Goal: Check status: Check status

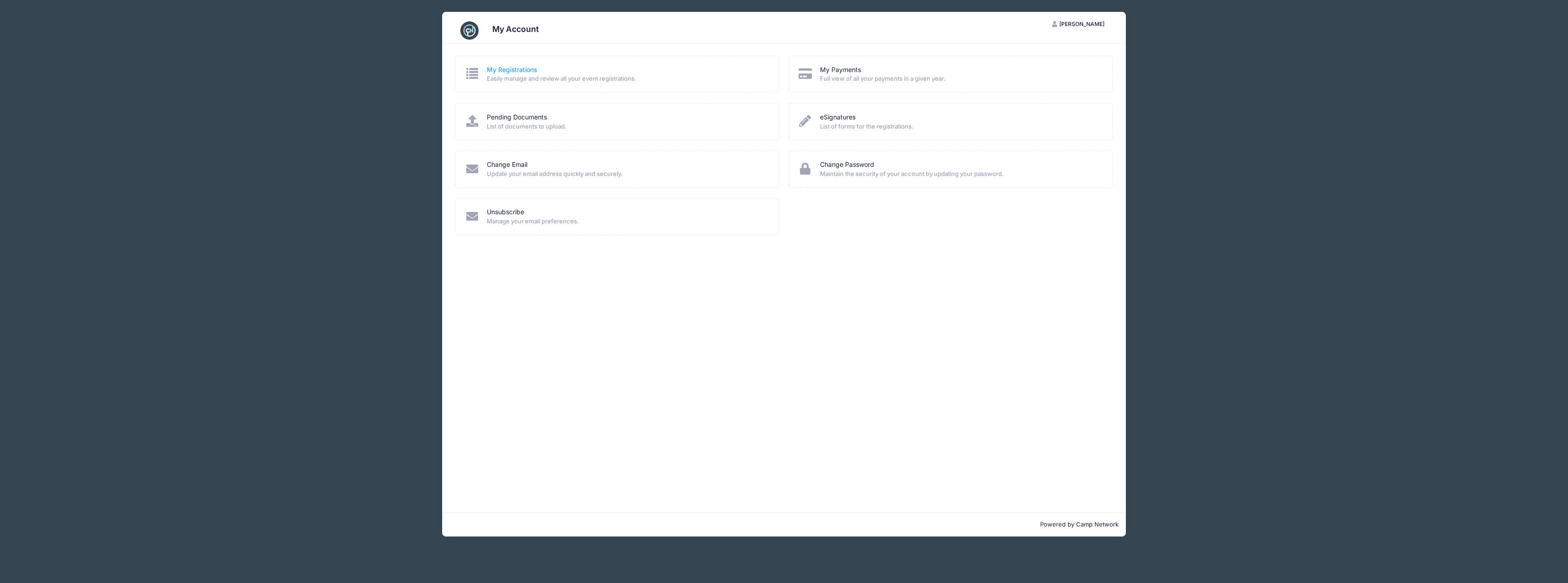
click at [506, 70] on link "My Registrations" at bounding box center [512, 69] width 50 height 9
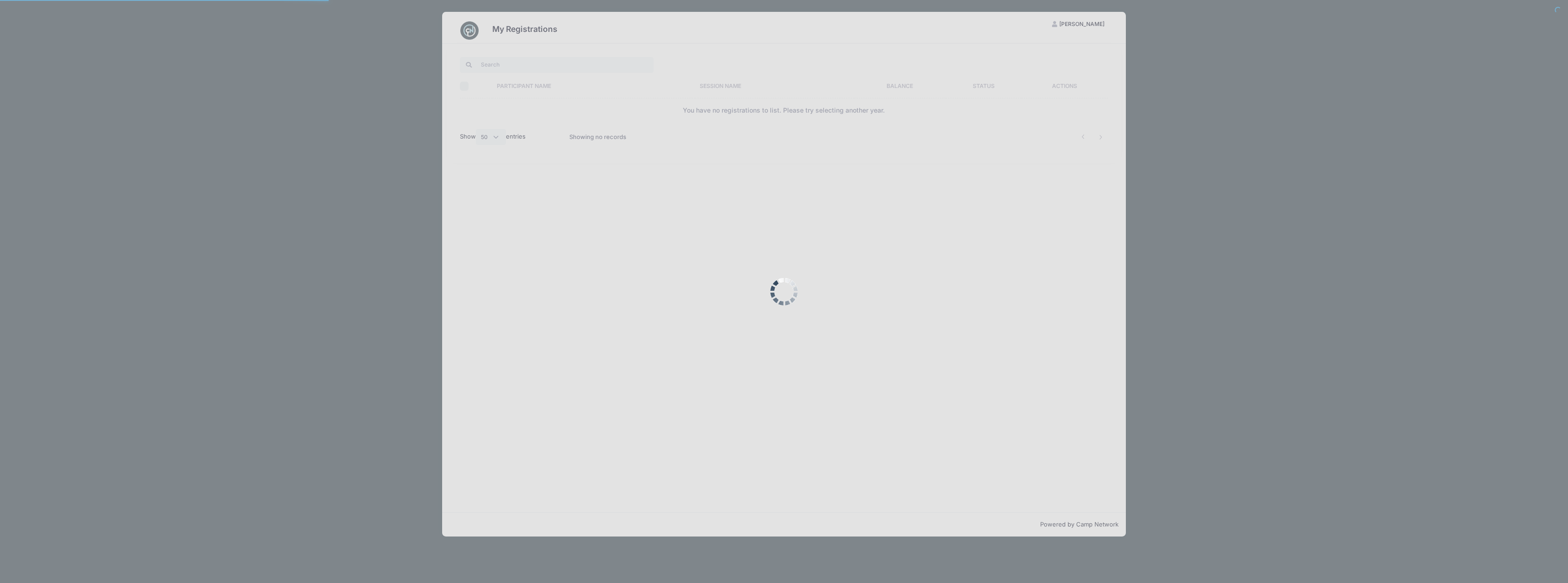
select select "50"
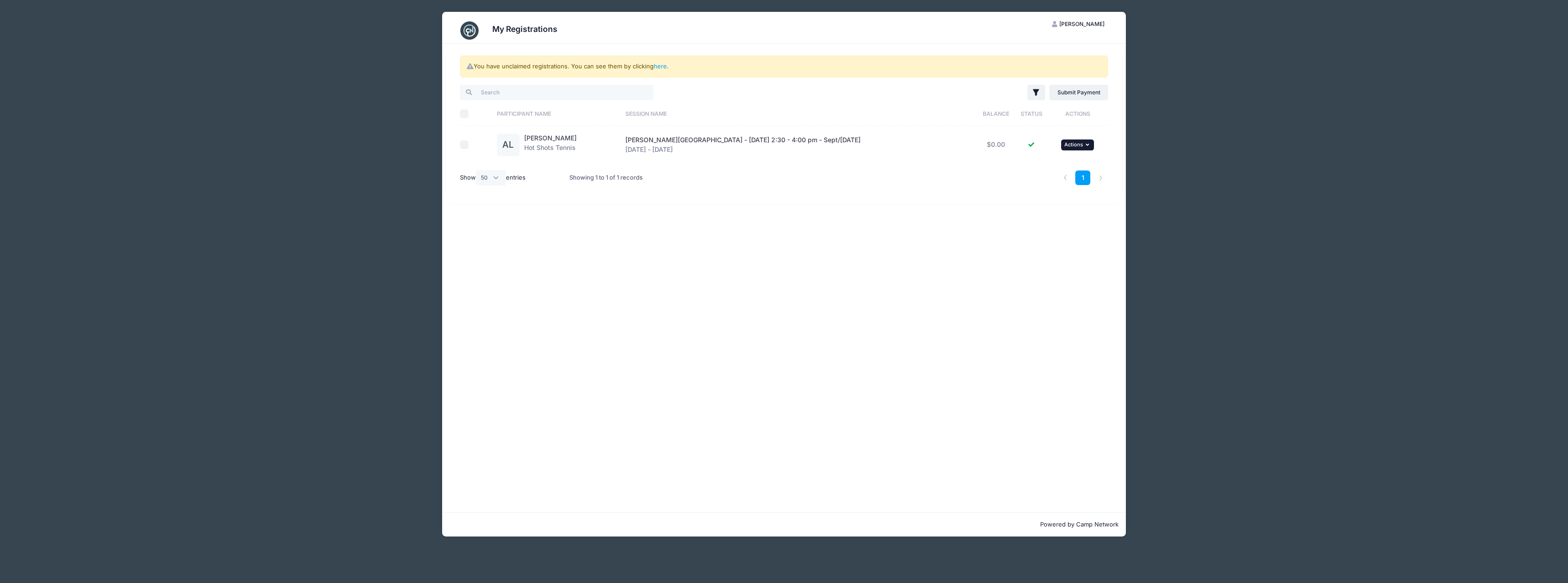
click at [1090, 146] on button "... Actions" at bounding box center [1077, 145] width 33 height 11
click at [1050, 167] on link "View Registration" at bounding box center [1046, 165] width 82 height 17
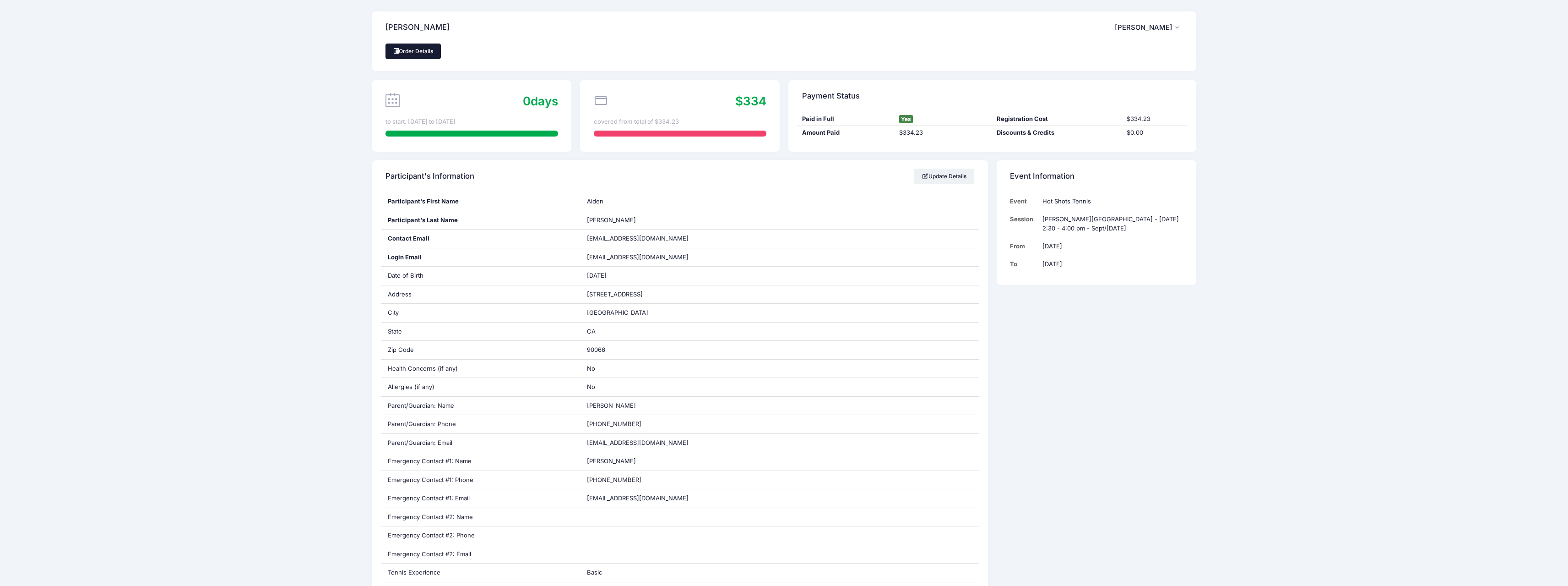
click at [424, 52] on link "Order Details" at bounding box center [413, 51] width 56 height 16
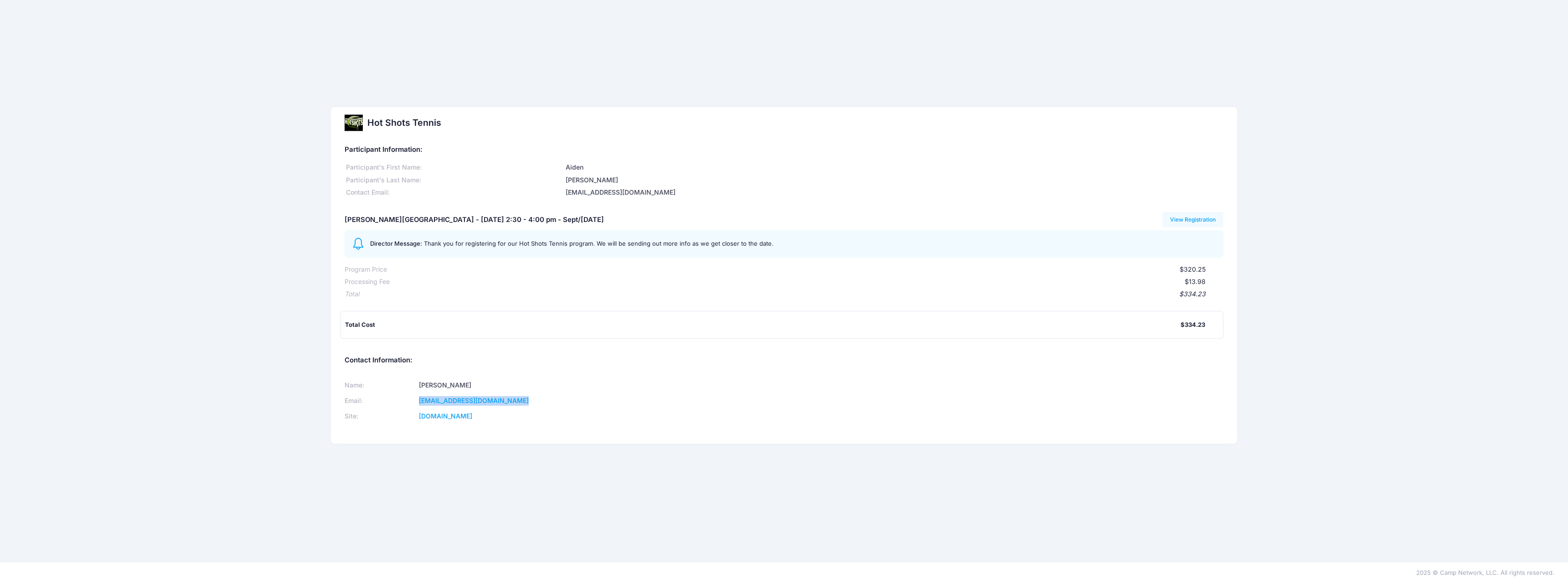
drag, startPoint x: 536, startPoint y: 400, endPoint x: 422, endPoint y: 402, distance: 114.0
click at [422, 402] on tr "Email: [EMAIL_ADDRESS][DOMAIN_NAME]" at bounding box center [558, 401] width 427 height 16
copy tr "[EMAIL_ADDRESS][DOMAIN_NAME]"
